Goal: Navigation & Orientation: Find specific page/section

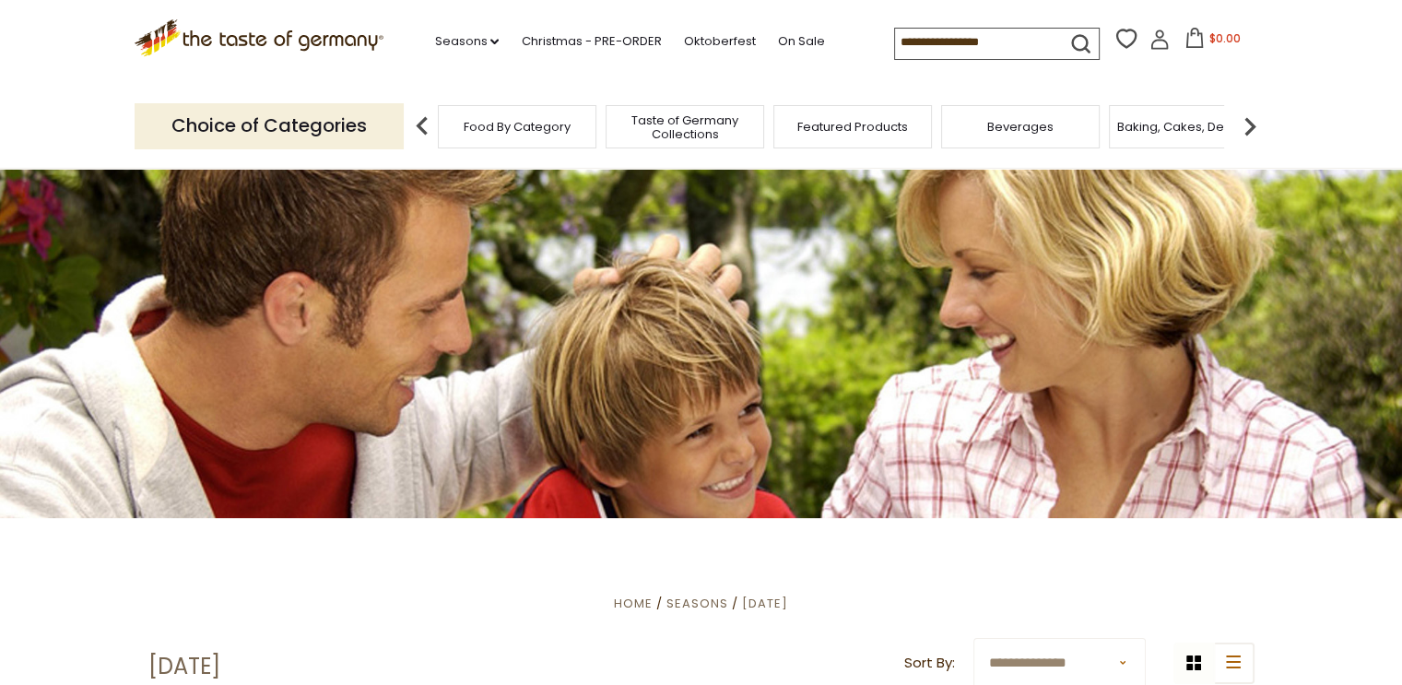
click at [1183, 136] on div "Baking, Cakes, Desserts" at bounding box center [1188, 126] width 159 height 43
click at [1174, 124] on span "Baking, Cakes, Desserts" at bounding box center [1179, 127] width 143 height 14
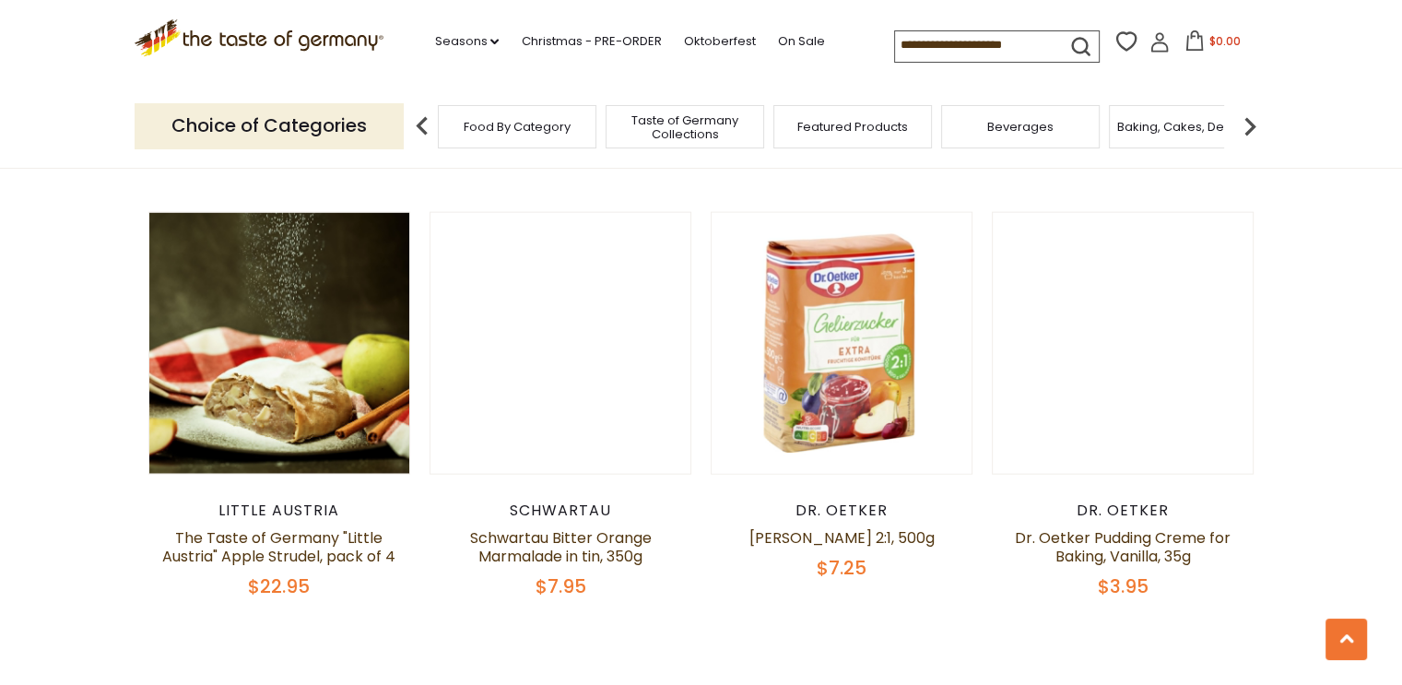
scroll to position [4278, 0]
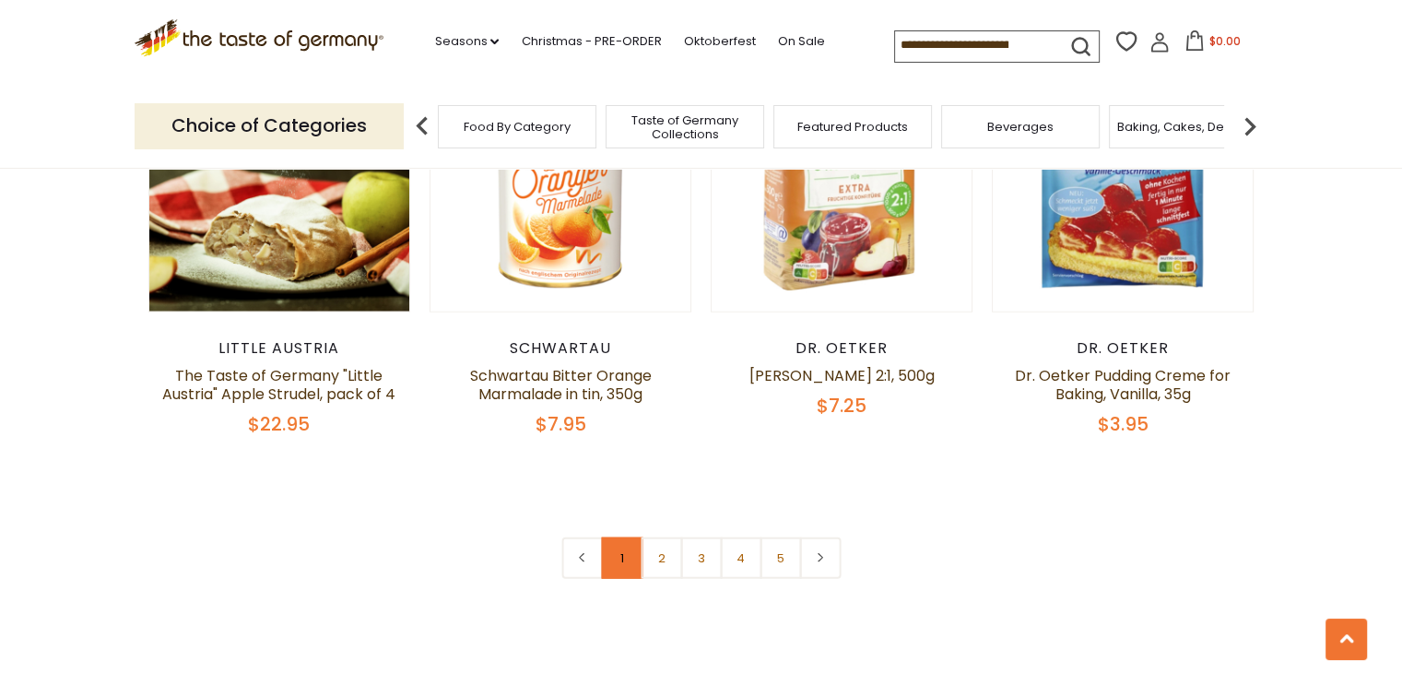
click at [628, 537] on link "1" at bounding box center [621, 557] width 41 height 41
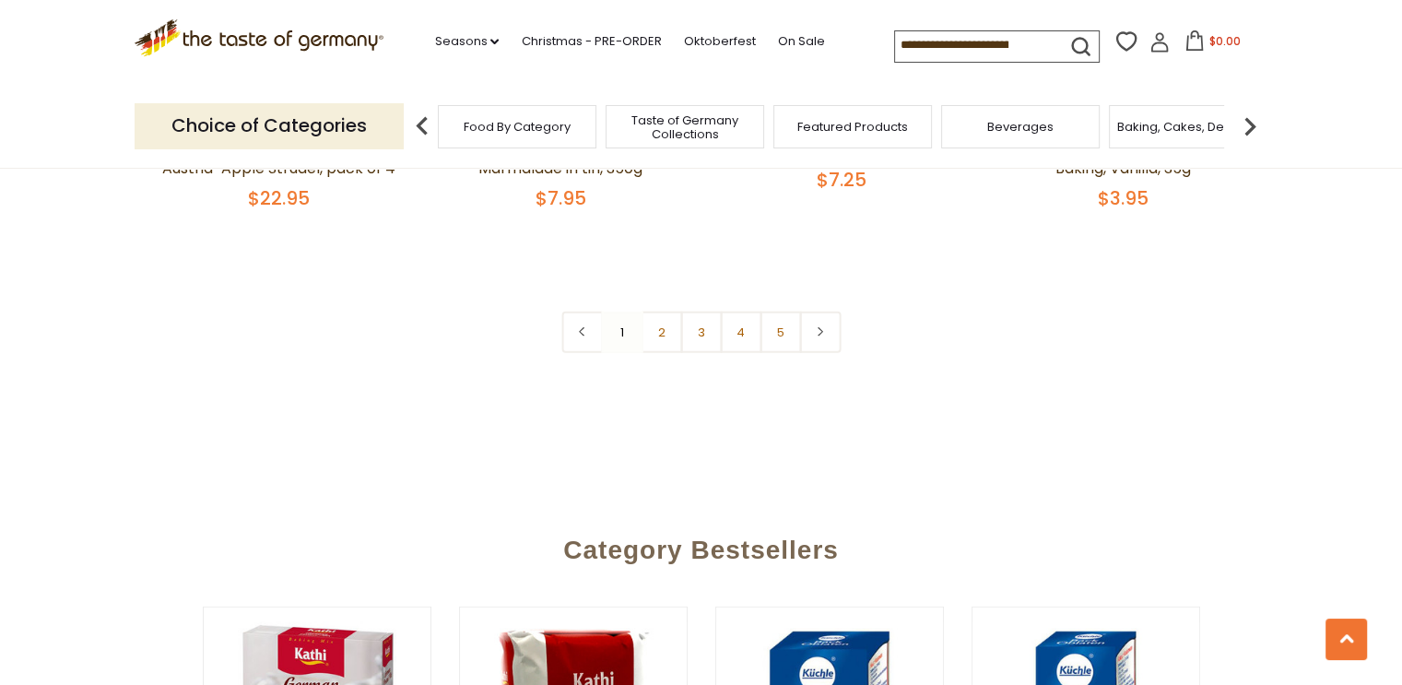
scroll to position [4490, 0]
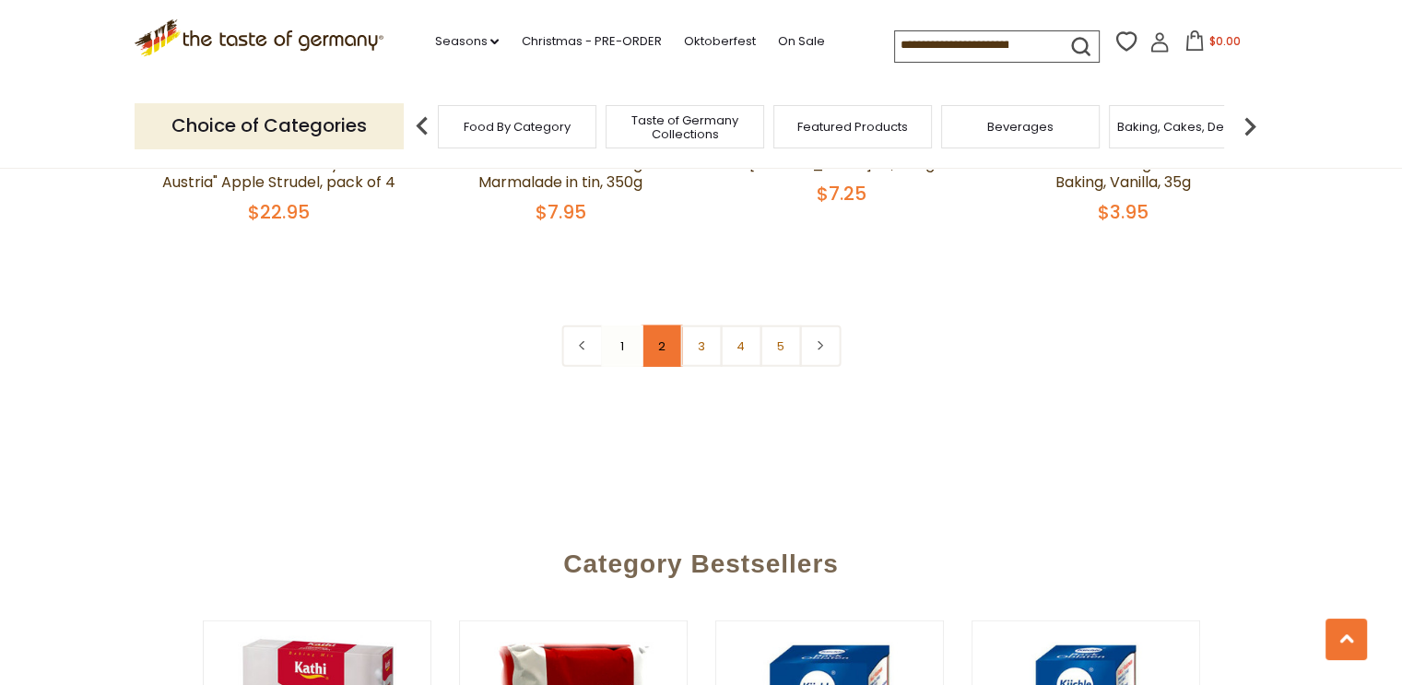
click at [656, 325] on link "2" at bounding box center [661, 345] width 41 height 41
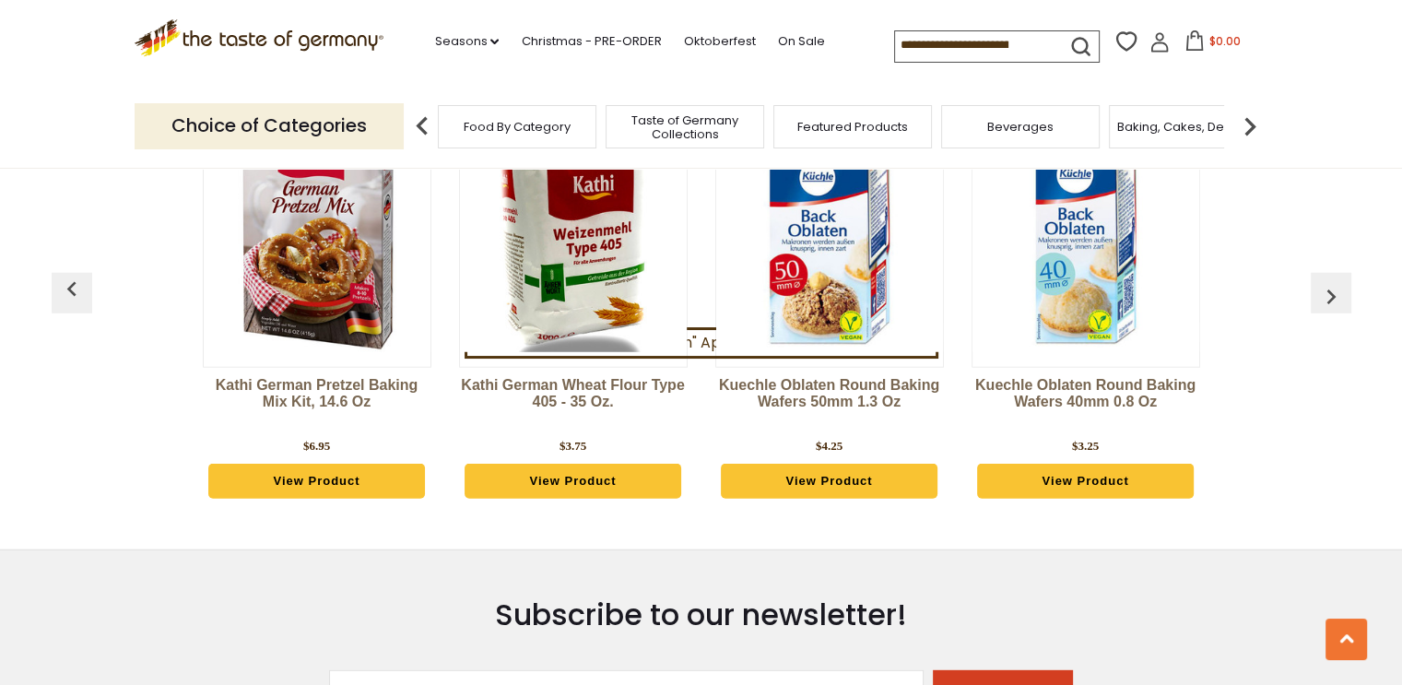
scroll to position [5026, 0]
